Goal: Information Seeking & Learning: Learn about a topic

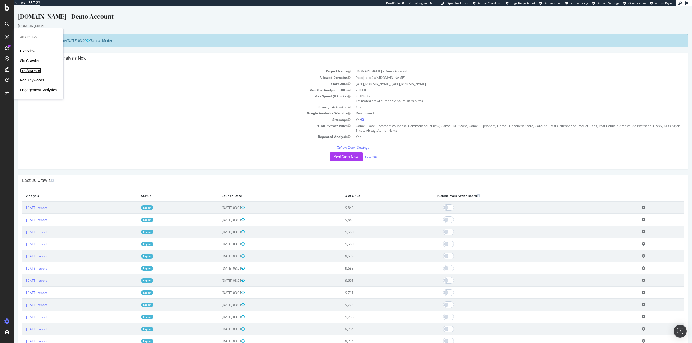
click at [32, 68] on div "LogAnalyzer" at bounding box center [30, 70] width 21 height 5
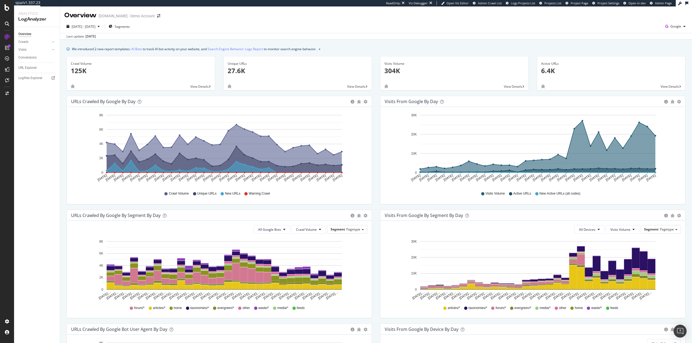
click at [675, 21] on div "[DATE] - [DATE] Segments Google Last update [DATE]" at bounding box center [376, 30] width 632 height 20
click at [674, 23] on div "Google" at bounding box center [675, 26] width 25 height 8
click at [649, 32] on span "OpenAI" at bounding box center [644, 31] width 20 height 5
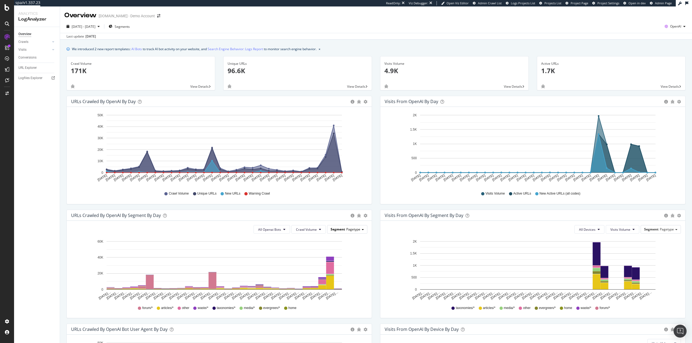
click at [347, 230] on span "Pagetype" at bounding box center [353, 229] width 14 height 5
click at [355, 269] on div "Amptracking" at bounding box center [342, 266] width 43 height 7
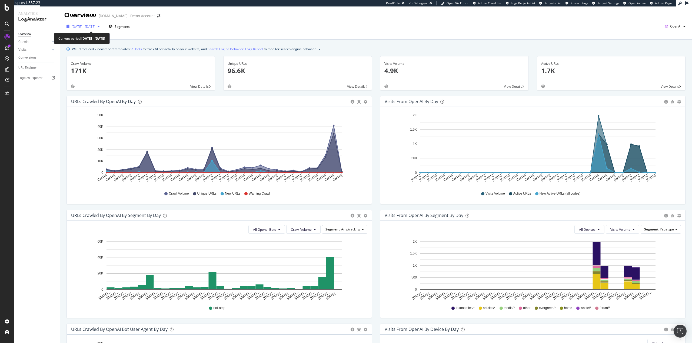
click at [95, 28] on span "[DATE] - [DATE]" at bounding box center [84, 26] width 24 height 5
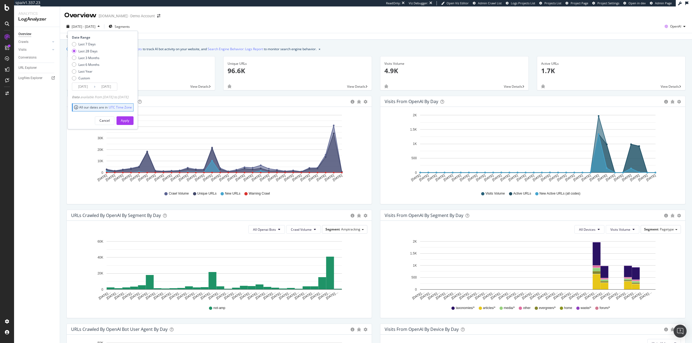
click at [87, 67] on div "Last 7 Days Last 28 Days Last 3 Months Last 6 Months Last Year Custom" at bounding box center [86, 62] width 28 height 41
click at [86, 63] on div "Last 6 Months" at bounding box center [88, 64] width 21 height 5
type input "[DATE]"
click at [129, 120] on div "Apply" at bounding box center [125, 120] width 8 height 5
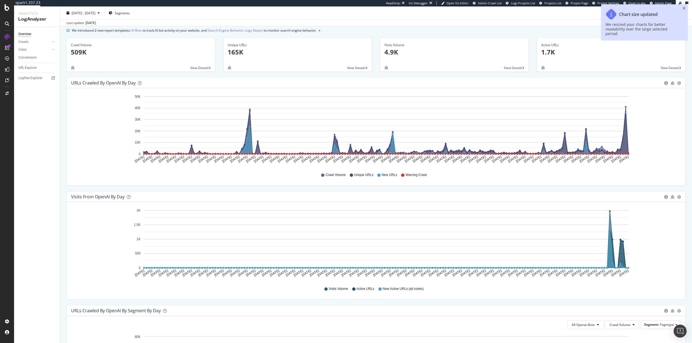
scroll to position [135, 0]
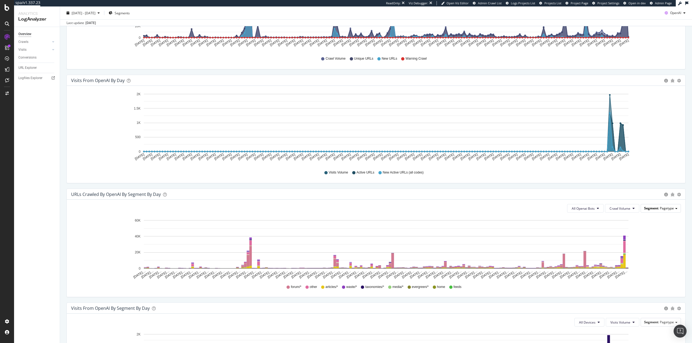
click at [660, 207] on span "Pagetype" at bounding box center [666, 208] width 14 height 5
click at [668, 254] on div "Parameters" at bounding box center [656, 252] width 43 height 7
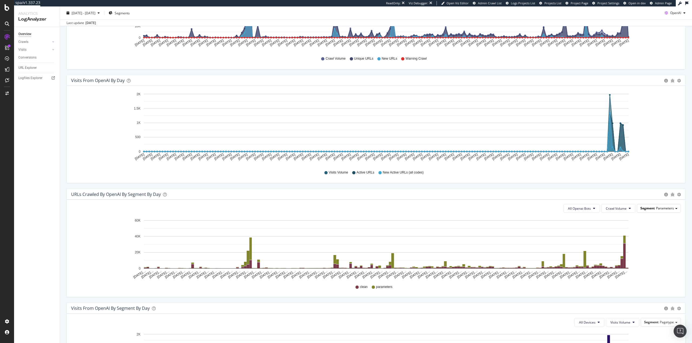
click at [670, 209] on div "Segment Parameters" at bounding box center [658, 209] width 43 height 8
click at [654, 244] on div "Amptracking" at bounding box center [656, 245] width 43 height 7
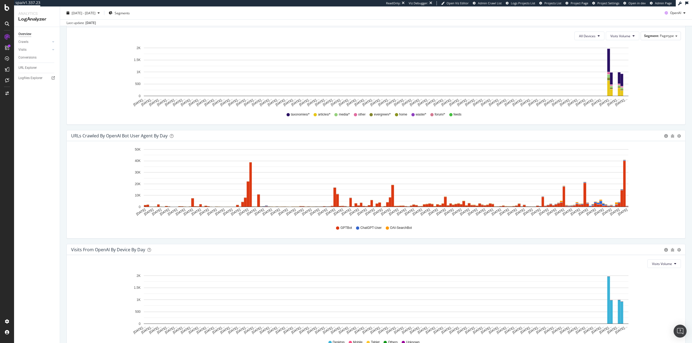
scroll to position [456, 0]
